Goal: Task Accomplishment & Management: Use online tool/utility

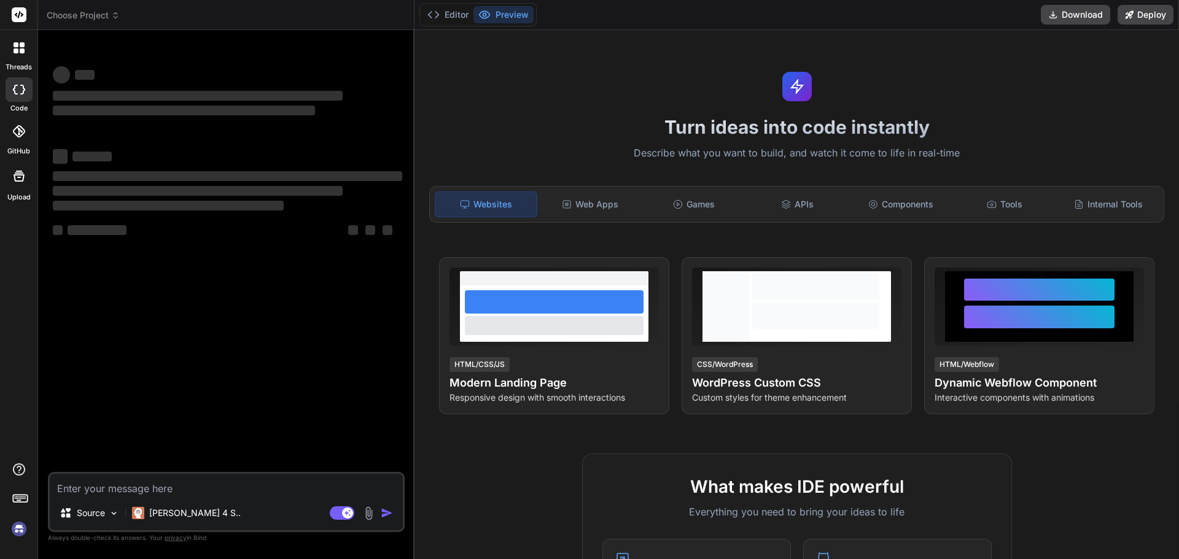
type textarea "x"
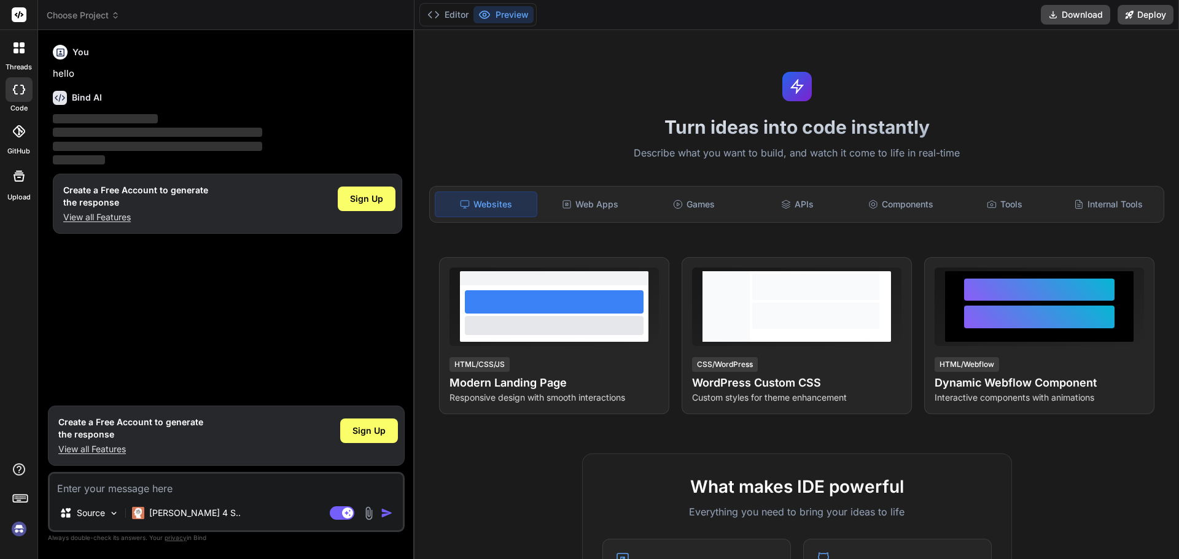
click at [190, 482] on textarea at bounding box center [226, 485] width 353 height 22
type textarea "h"
type textarea "x"
type textarea "hi"
type textarea "x"
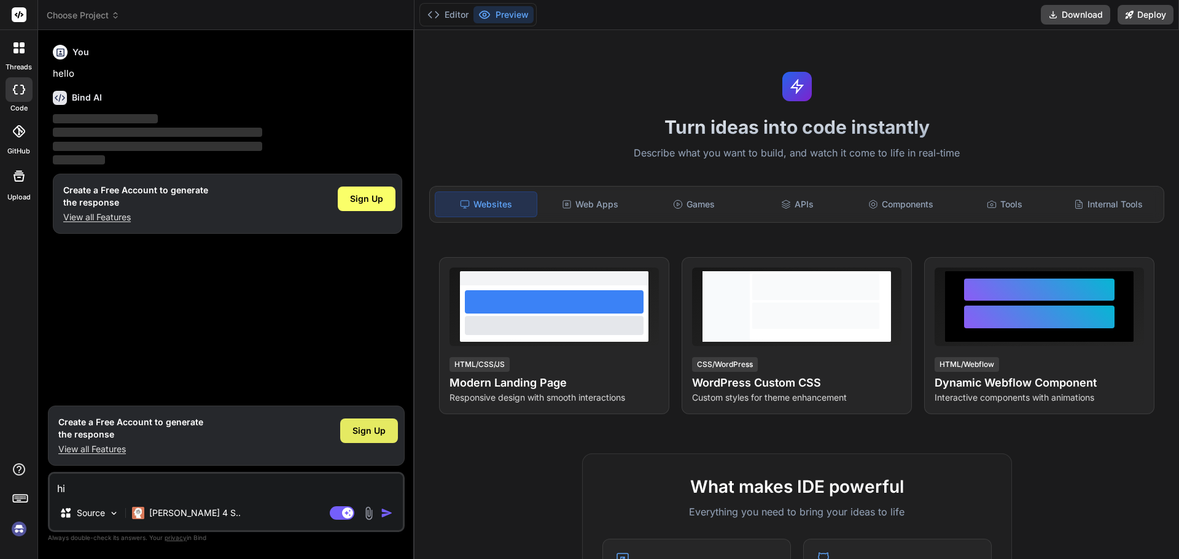
type textarea "hi"
click at [365, 433] on span "Sign Up" at bounding box center [368, 431] width 33 height 12
